Goal: Task Accomplishment & Management: Complete application form

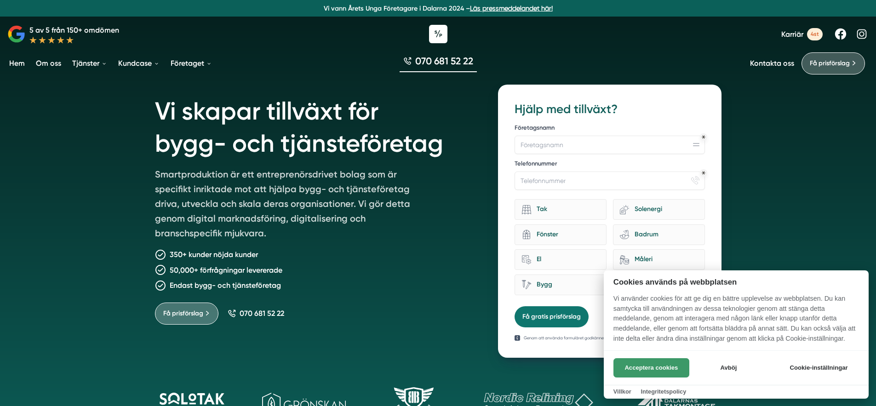
click at [652, 373] on button "Acceptera cookies" at bounding box center [652, 367] width 76 height 19
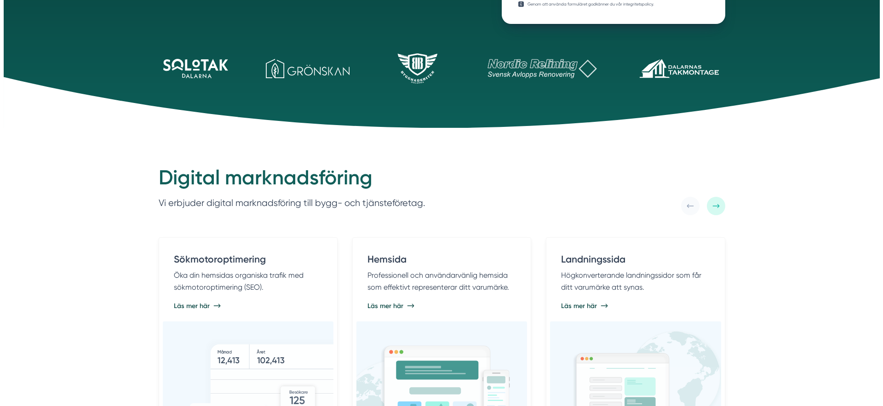
scroll to position [377, 0]
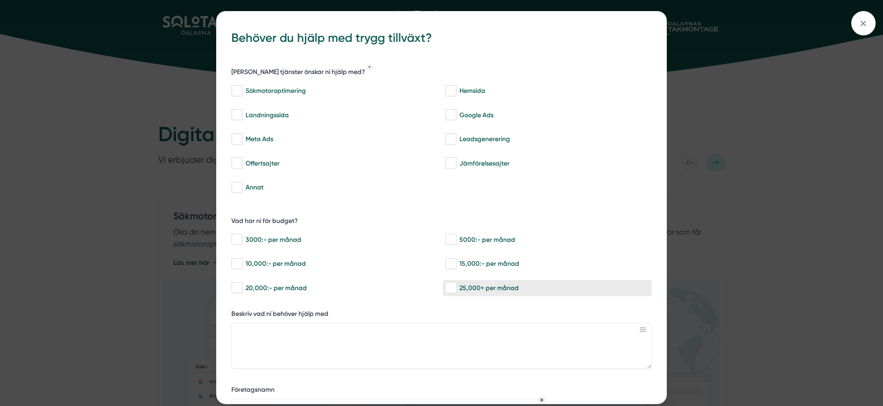
click at [455, 290] on input "25,000+ per månad" at bounding box center [450, 287] width 11 height 9
checkbox input "true"
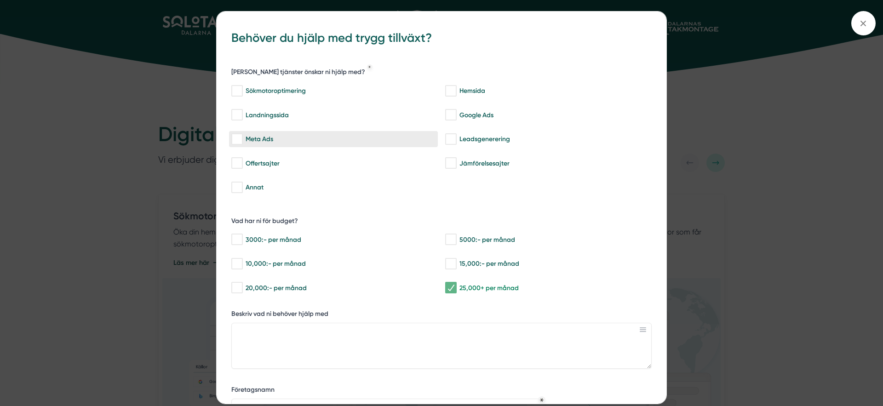
click at [237, 145] on label "Meta Ads" at bounding box center [333, 139] width 209 height 16
click at [237, 144] on input "Meta Ads" at bounding box center [236, 139] width 11 height 9
checkbox input "true"
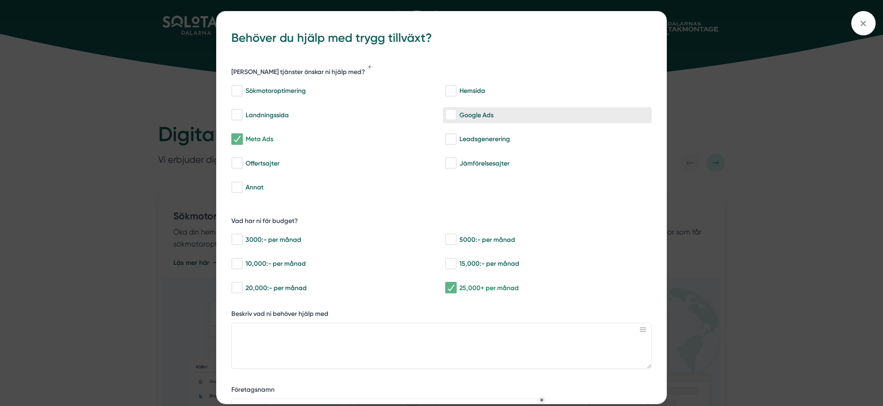
click at [454, 114] on input "Google Ads" at bounding box center [450, 114] width 11 height 9
checkbox input "true"
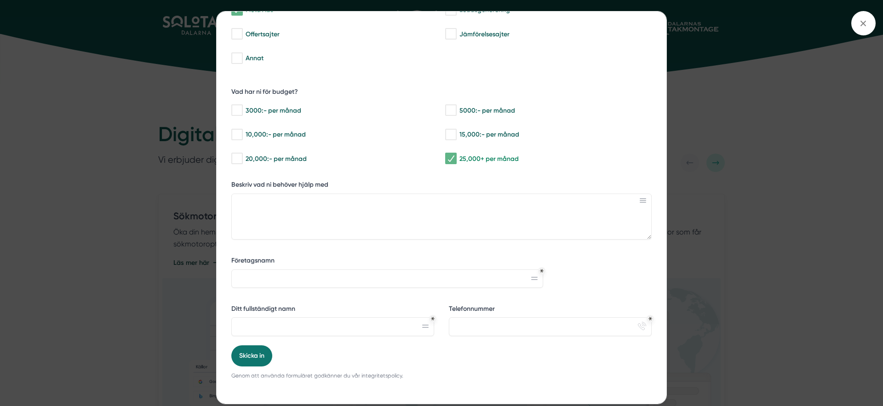
scroll to position [0, 0]
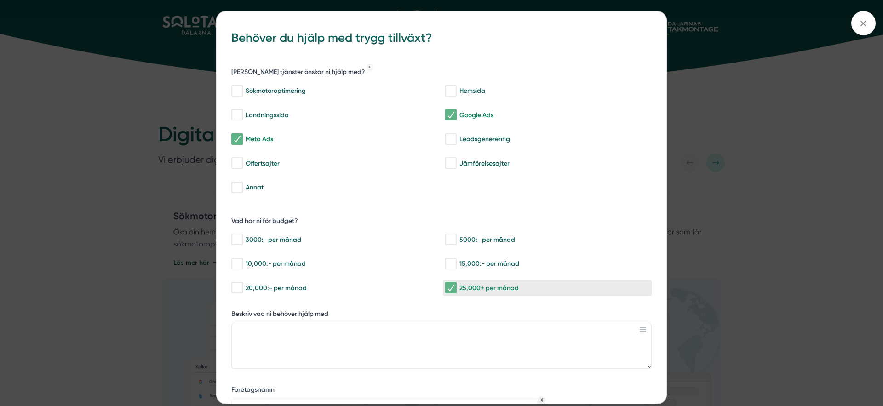
click at [452, 291] on input "25,000+ per månad" at bounding box center [450, 287] width 11 height 9
checkbox input "false"
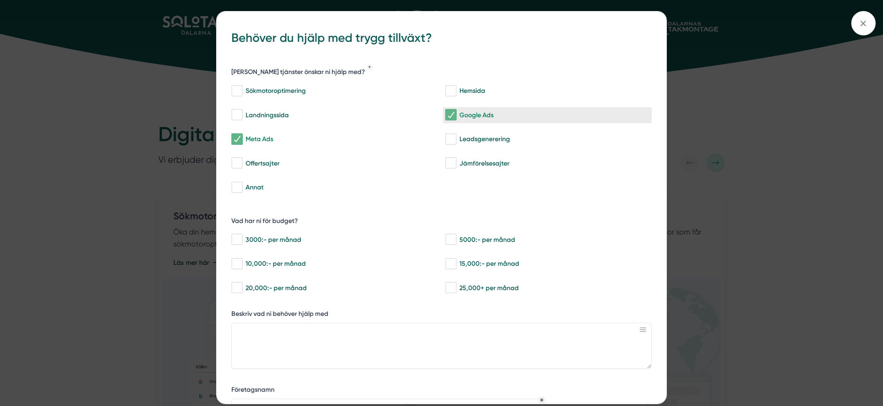
click at [450, 115] on input "Google Ads" at bounding box center [450, 114] width 11 height 9
checkbox input "false"
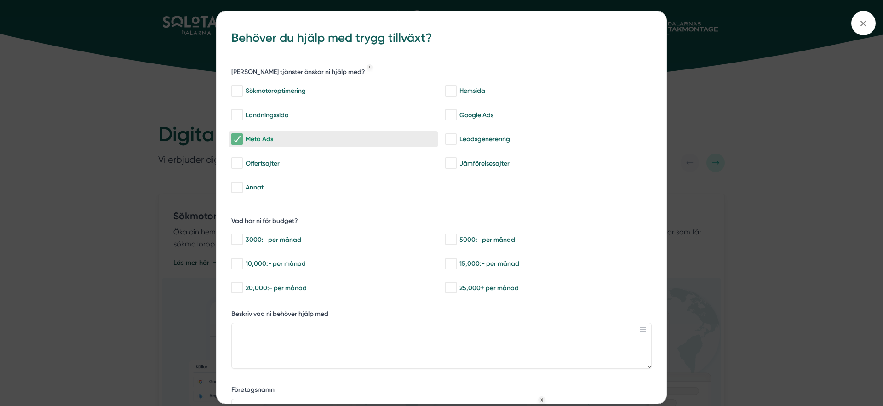
click at [237, 137] on input "Meta Ads" at bounding box center [236, 139] width 11 height 9
checkbox input "false"
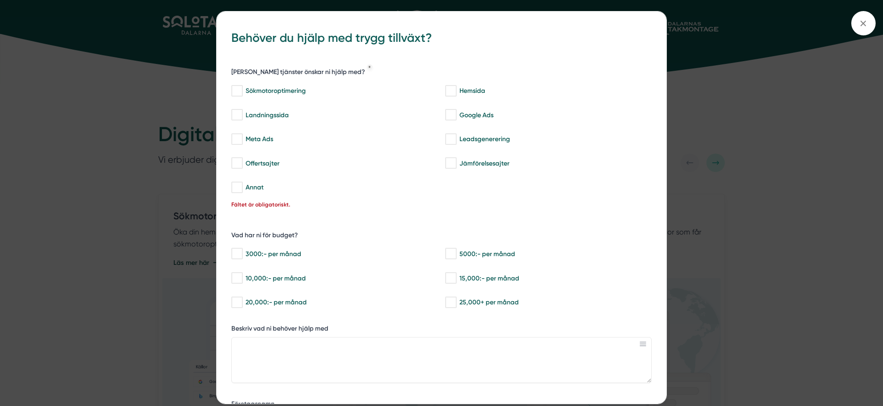
click at [132, 268] on div "bbc9b822-b2c6-488a-ab3e-9a2d59e49c7c Behöver du hjälp med trygg tillväxt? [PERS…" at bounding box center [441, 203] width 883 height 406
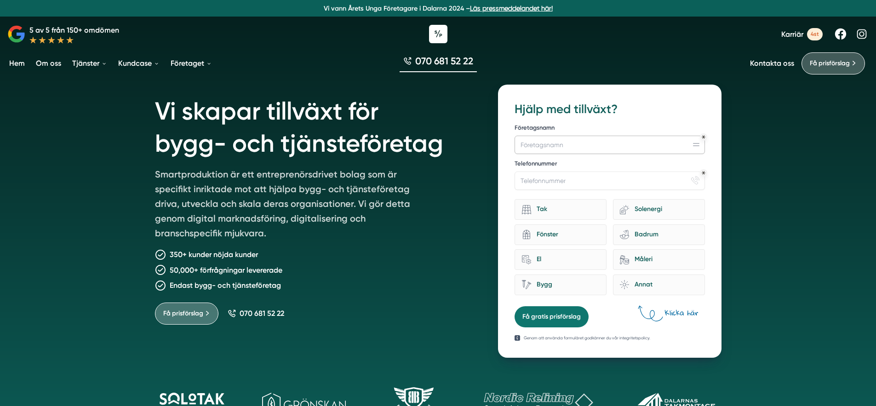
click at [611, 150] on input "Företagsnamn" at bounding box center [610, 145] width 190 height 18
click at [632, 119] on div "Hjälp med tillväxt? Företagsnamn Telefonnummer phone-actions-ring Tak eco-house…" at bounding box center [610, 201] width 190 height 201
click at [566, 211] on div "Tak" at bounding box center [565, 209] width 69 height 12
click at [0, 0] on input "Tak" at bounding box center [0, 0] width 0 height 0
click at [561, 230] on div "Fönster" at bounding box center [565, 235] width 69 height 12
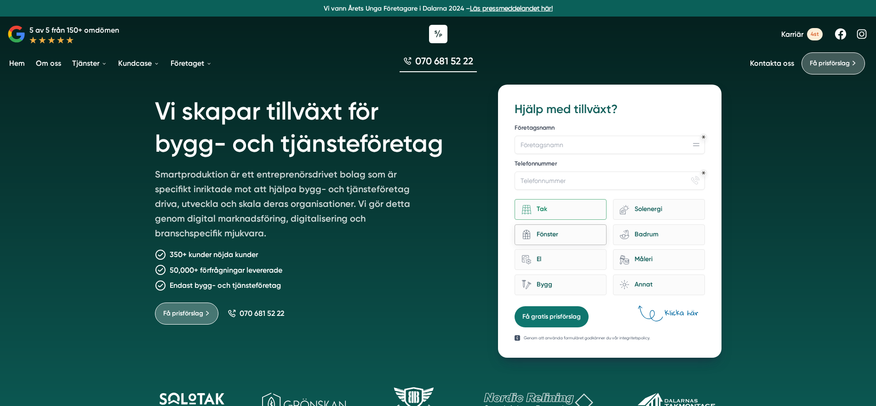
click at [0, 0] on input "architecture-window-1 Fönster" at bounding box center [0, 0] width 0 height 0
click at [540, 206] on div "Tak" at bounding box center [565, 209] width 69 height 12
click at [0, 0] on input "Tak" at bounding box center [0, 0] width 0 height 0
click at [534, 226] on div "architecture-window-1 Fönster" at bounding box center [561, 235] width 92 height 21
click at [0, 0] on input "architecture-window-1 Fönster" at bounding box center [0, 0] width 0 height 0
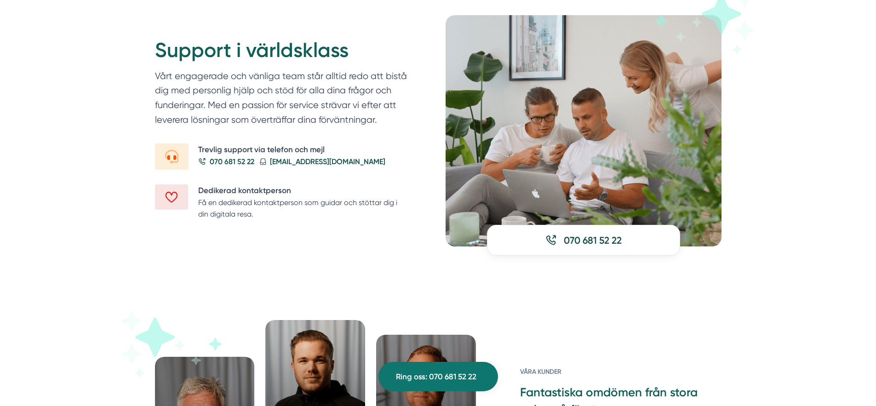
scroll to position [1320, 0]
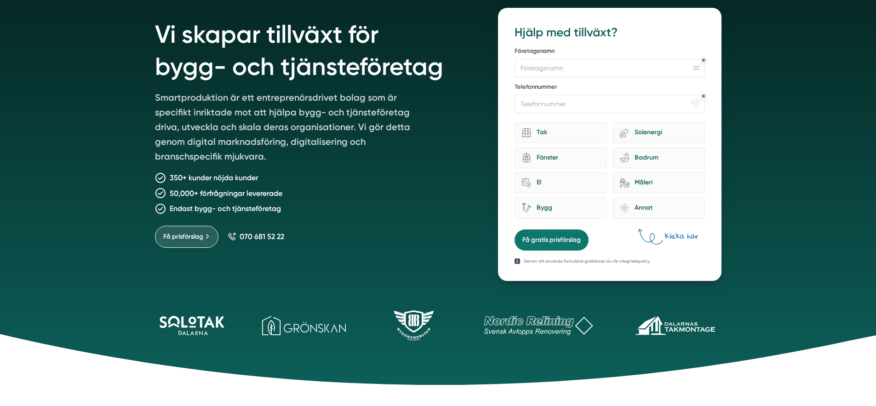
click at [179, 238] on span "Få prisförslag" at bounding box center [183, 237] width 40 height 10
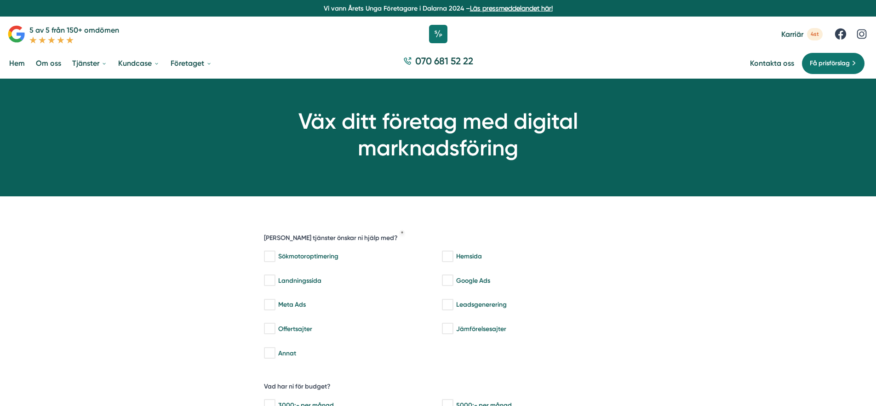
click at [25, 30] on icon at bounding box center [16, 34] width 18 height 18
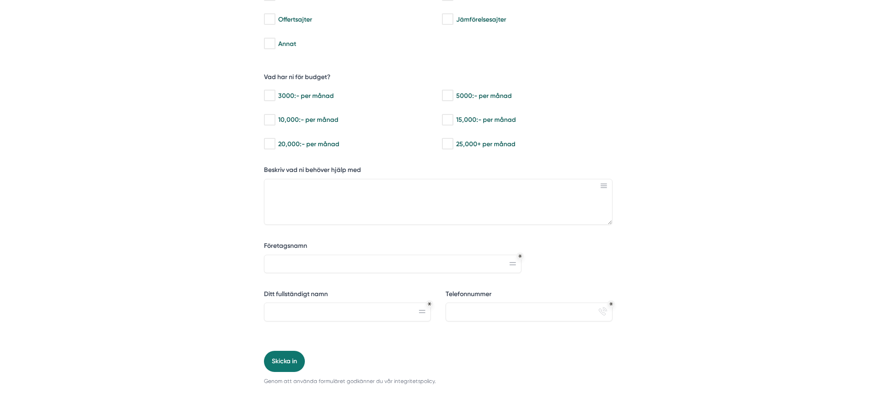
scroll to position [302, 0]
